Goal: Check status: Check status

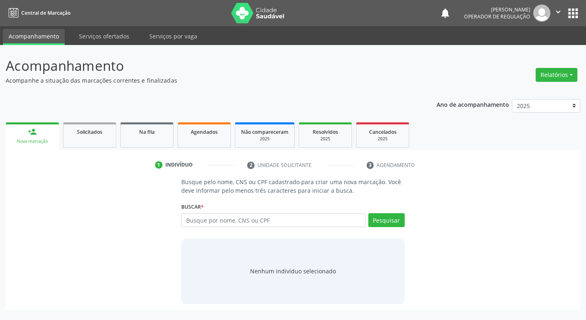
click at [247, 218] on input "text" at bounding box center [273, 220] width 184 height 14
type input "706006302253245"
click at [387, 223] on button "Pesquisar" at bounding box center [386, 220] width 36 height 14
click at [262, 221] on input "706006302253245" at bounding box center [273, 220] width 184 height 14
click at [244, 219] on input "706006302253245" at bounding box center [273, 220] width 184 height 14
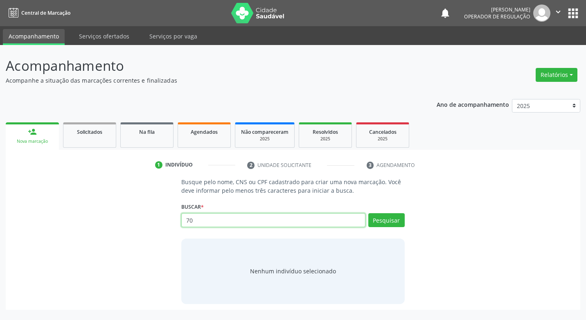
type input "7"
type input "706006302253245"
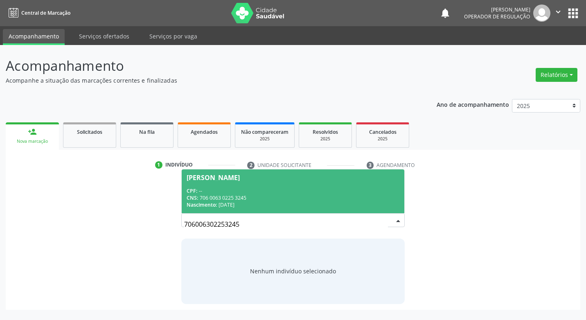
click at [258, 189] on div "CPF: --" at bounding box center [293, 190] width 212 height 7
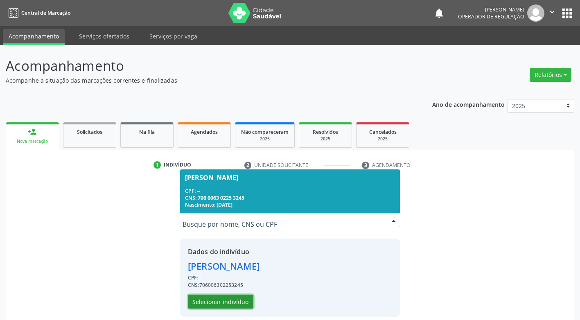
click at [219, 298] on button "Selecionar indivíduo" at bounding box center [220, 302] width 65 height 14
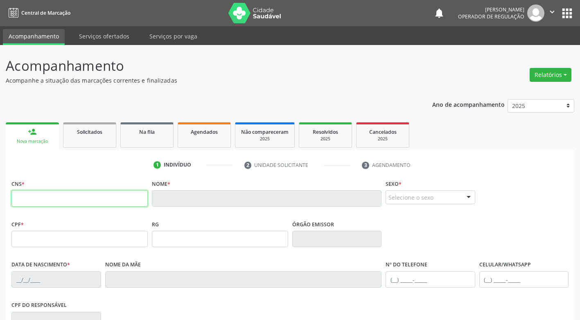
click at [61, 197] on input "text" at bounding box center [79, 198] width 136 height 16
type input "704 5003 9504 5613"
click at [78, 199] on input "704 5003 9504 5613" at bounding box center [79, 198] width 136 height 16
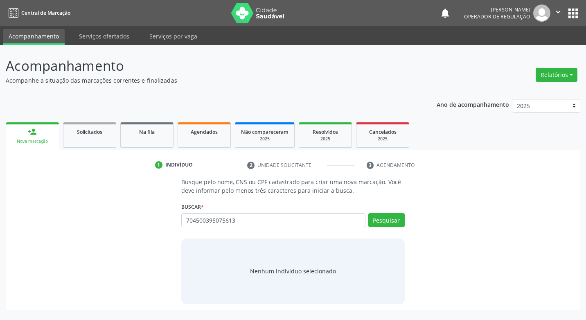
type input "704500395075613"
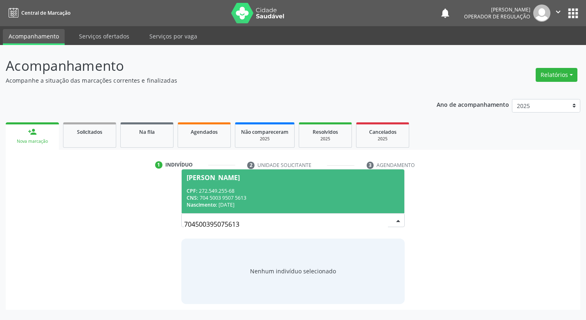
click at [236, 190] on div "CPF: 272.549.255-68" at bounding box center [293, 190] width 212 height 7
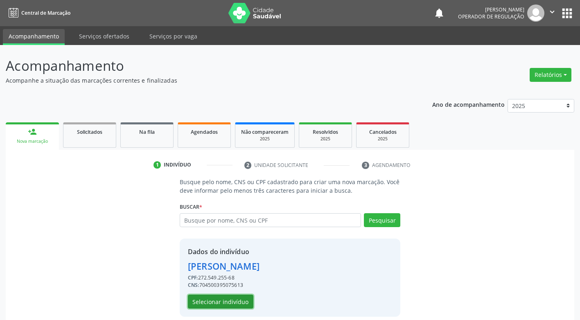
click at [209, 305] on button "Selecionar indivíduo" at bounding box center [220, 302] width 65 height 14
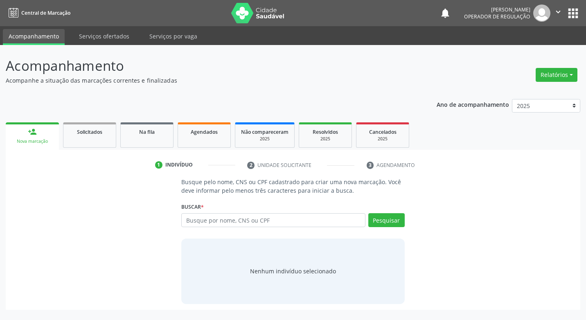
click at [266, 221] on input "text" at bounding box center [273, 220] width 184 height 14
type input "898004839378551"
click at [396, 218] on button "Pesquisar" at bounding box center [386, 220] width 36 height 14
type input "898004839378551"
click at [465, 228] on div "Busque pelo nome, CNS ou CPF cadastrado para criar uma nova marcação. Você deve…" at bounding box center [292, 241] width 563 height 126
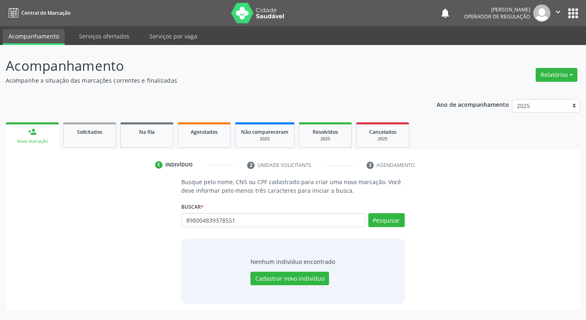
drag, startPoint x: 256, startPoint y: 232, endPoint x: 256, endPoint y: 223, distance: 9.4
click at [256, 223] on div "898004839378551 Busque por nome, CNS ou CPF Nenhum resultado encontrado para: "…" at bounding box center [292, 223] width 223 height 20
click at [256, 223] on input "898004839378551" at bounding box center [273, 220] width 184 height 14
type input "8"
type input "52832791549"
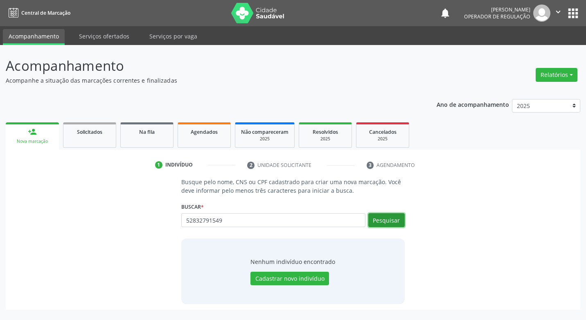
click at [393, 215] on button "Pesquisar" at bounding box center [386, 220] width 36 height 14
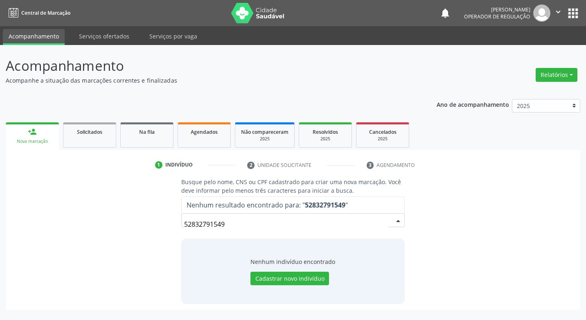
click at [244, 222] on input "52832791549" at bounding box center [285, 224] width 203 height 16
drag, startPoint x: 225, startPoint y: 229, endPoint x: 237, endPoint y: 223, distance: 13.6
click at [229, 227] on input "52832791549" at bounding box center [285, 224] width 203 height 16
click at [237, 223] on input "52832791549" at bounding box center [285, 224] width 203 height 16
click at [487, 208] on div "Busque pelo nome, CNS ou CPF cadastrado para criar uma nova marcação. Você deve…" at bounding box center [292, 241] width 563 height 126
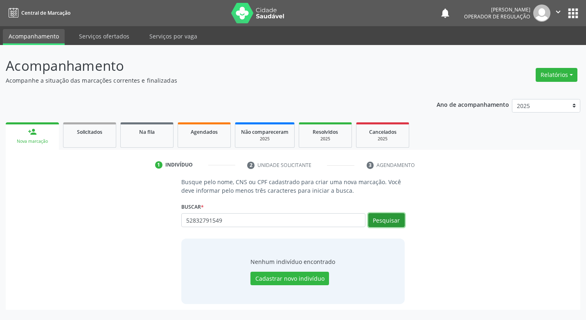
click at [380, 217] on button "Pesquisar" at bounding box center [386, 220] width 36 height 14
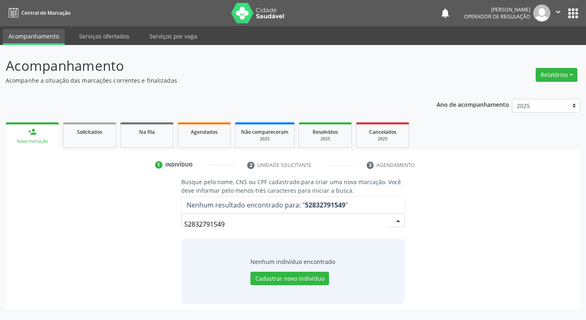
click at [260, 228] on input "52832791549" at bounding box center [285, 224] width 203 height 16
type input "5"
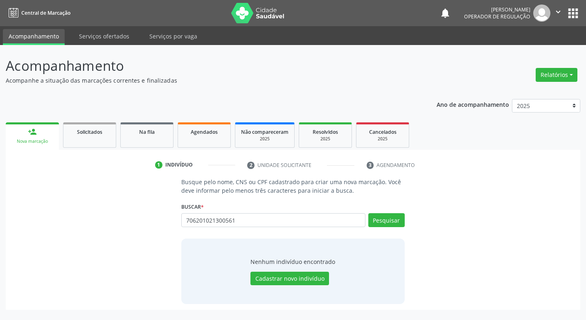
type input "706201021300561"
click at [269, 226] on input "706201021300561" at bounding box center [273, 220] width 184 height 14
click at [262, 218] on input "706201021300561" at bounding box center [273, 220] width 184 height 14
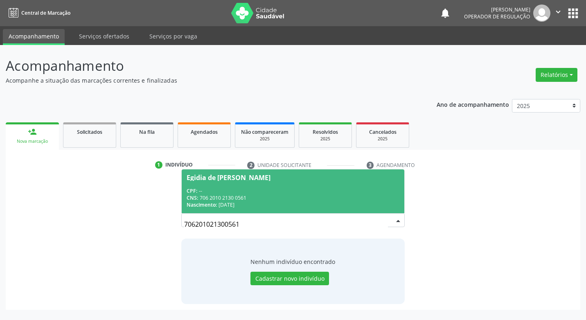
click at [269, 186] on span "Egidia de [PERSON_NAME] CPF: -- CNS: 706 2010 2130 0561 Nascimento: [DATE]" at bounding box center [293, 191] width 222 height 44
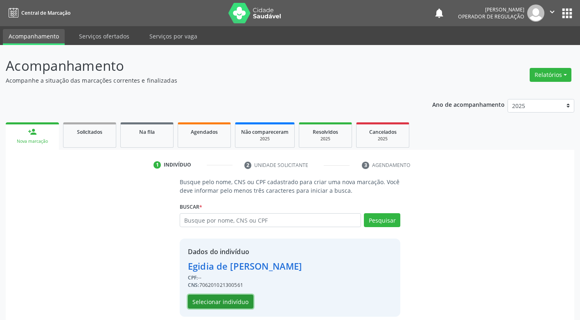
click at [224, 295] on button "Selecionar indivíduo" at bounding box center [220, 302] width 65 height 14
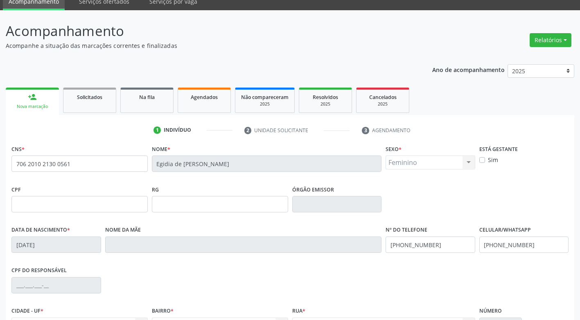
scroll to position [82, 0]
